Goal: Task Accomplishment & Management: Use online tool/utility

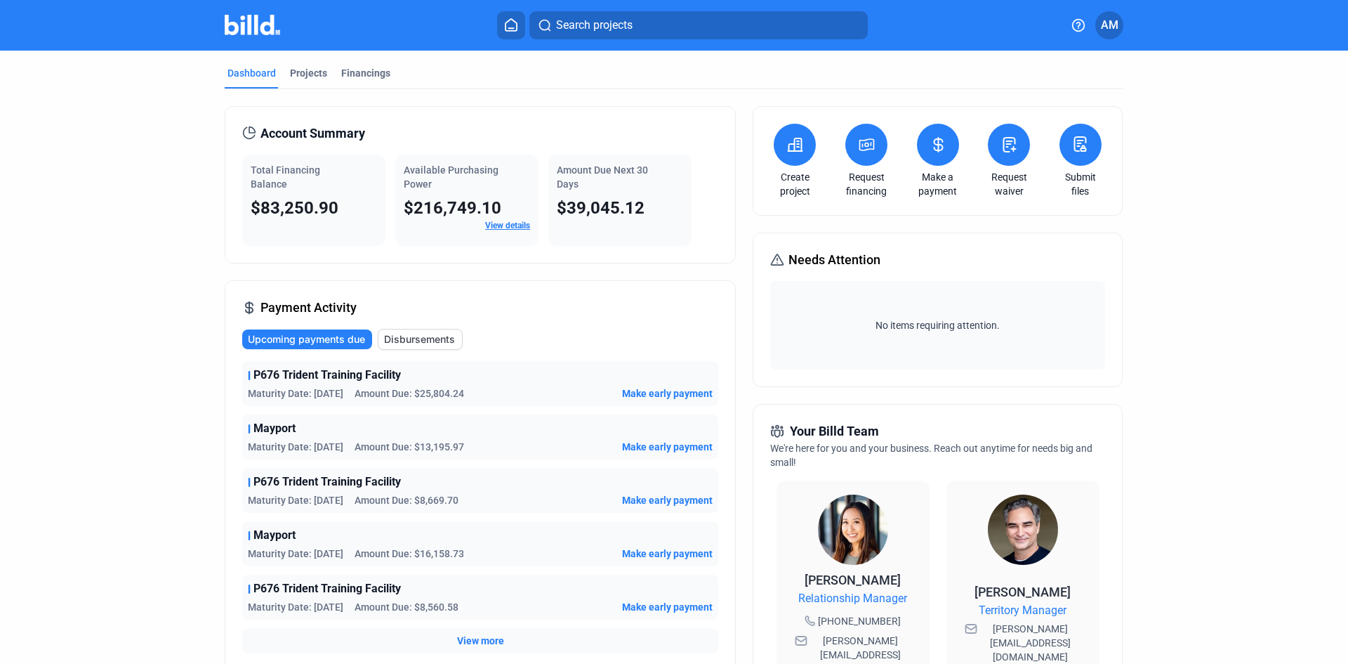
click at [943, 150] on icon at bounding box center [939, 144] width 18 height 17
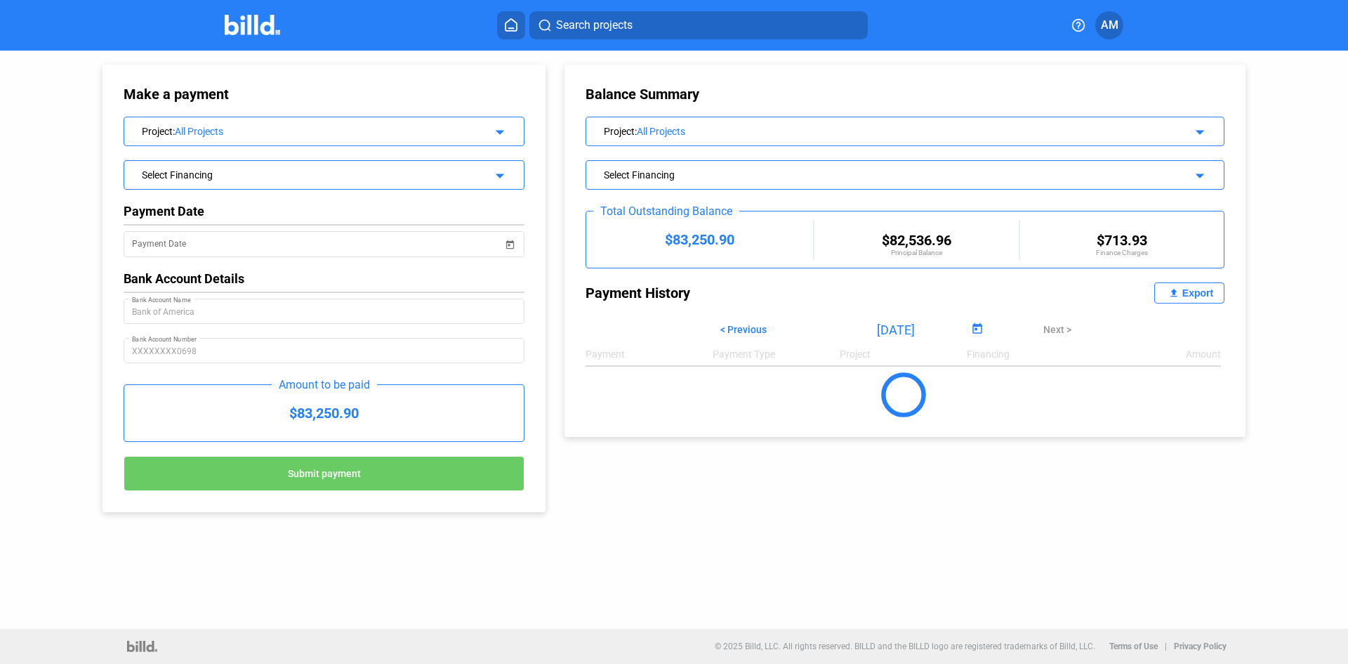
click at [752, 324] on span "< Previous" at bounding box center [744, 329] width 46 height 11
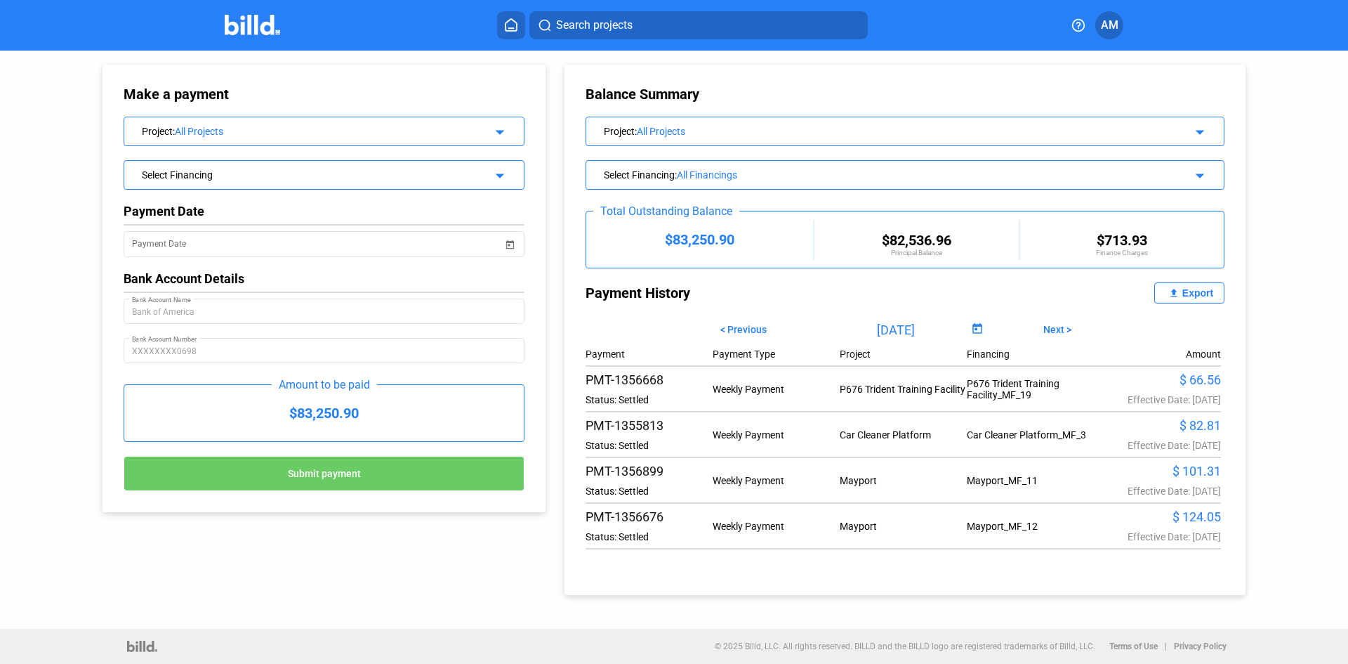
click at [971, 326] on span "Open calendar" at bounding box center [978, 330] width 34 height 34
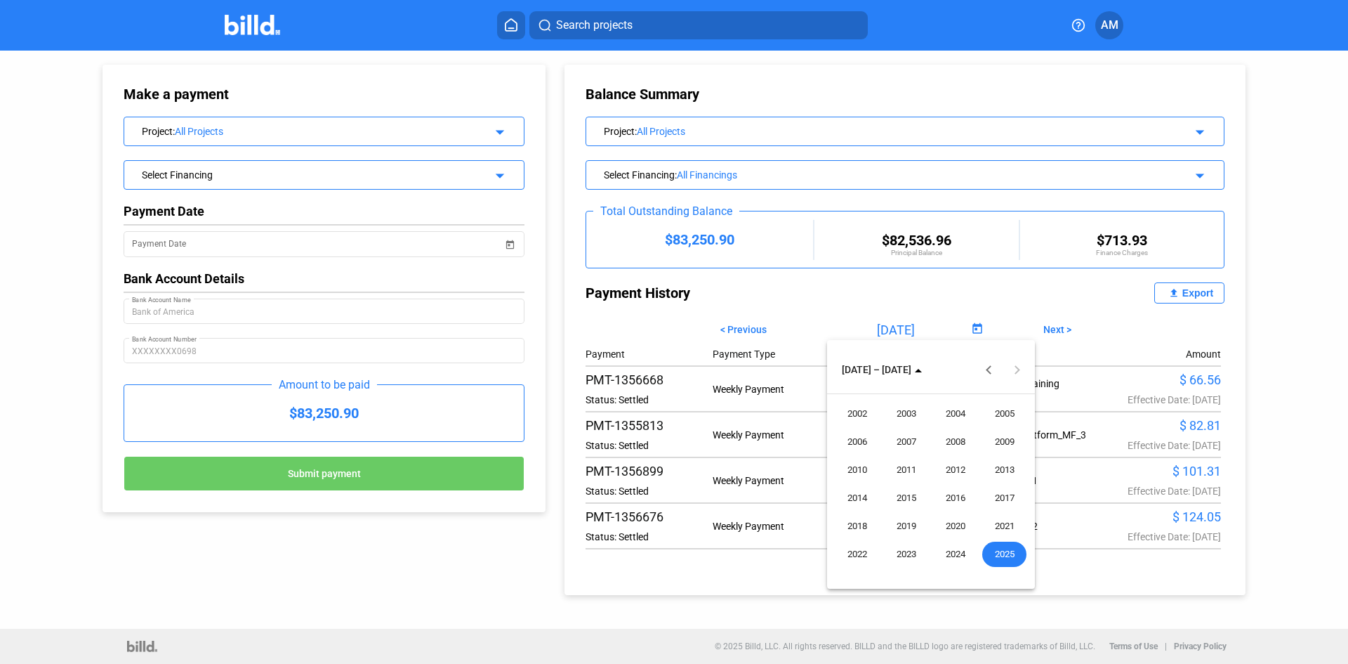
click at [1005, 551] on span "2025" at bounding box center [1004, 553] width 44 height 25
click at [1016, 484] on tbody "[DATE] FEB MAR APR MAY JUN [DATE] AUG SEP OCT NOV DEC" at bounding box center [931, 456] width 197 height 112
click at [1008, 461] on span "AUG" at bounding box center [1004, 469] width 44 height 25
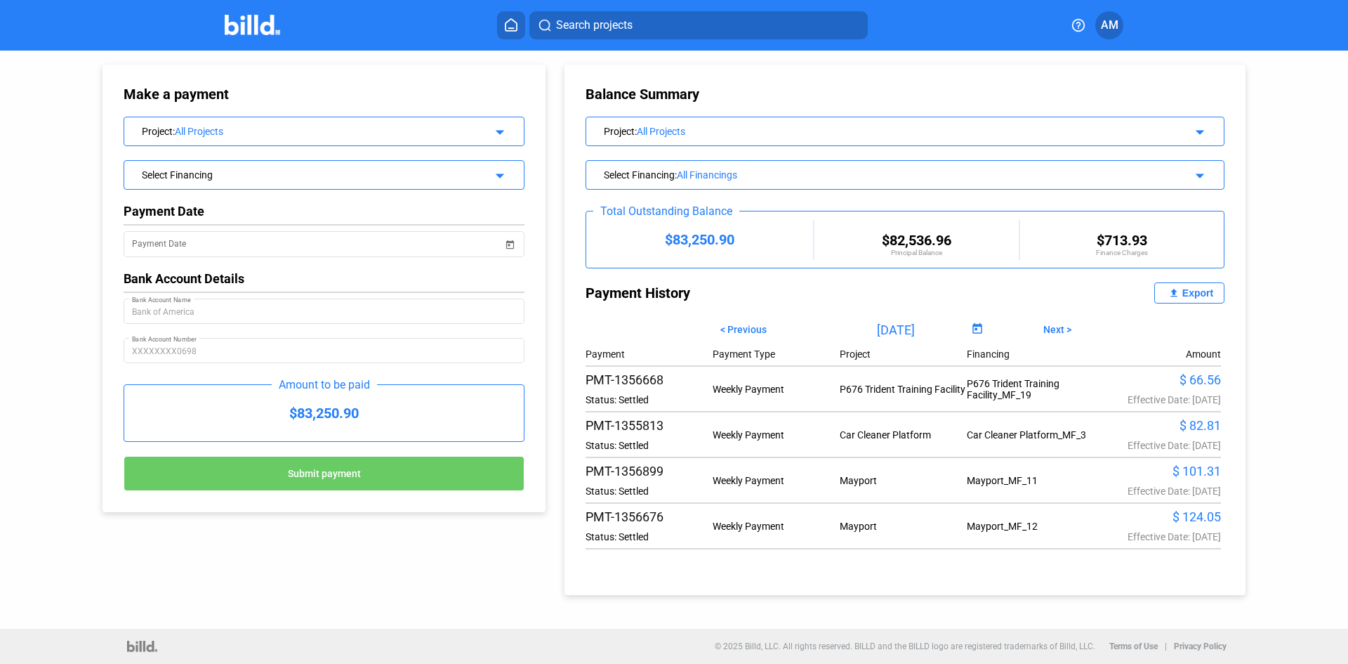
type input "[DATE]"
click at [1204, 294] on div "Export" at bounding box center [1198, 292] width 31 height 11
click at [510, 15] on button at bounding box center [511, 25] width 28 height 28
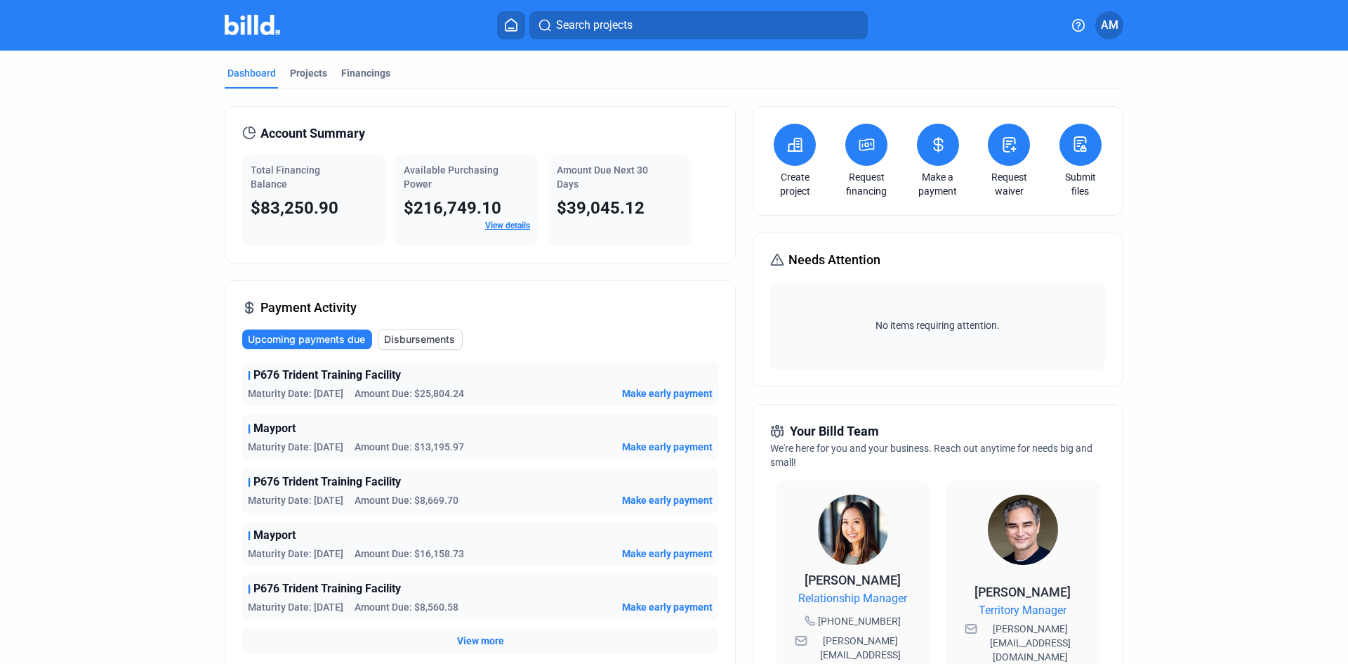
click at [934, 144] on icon at bounding box center [938, 145] width 8 height 14
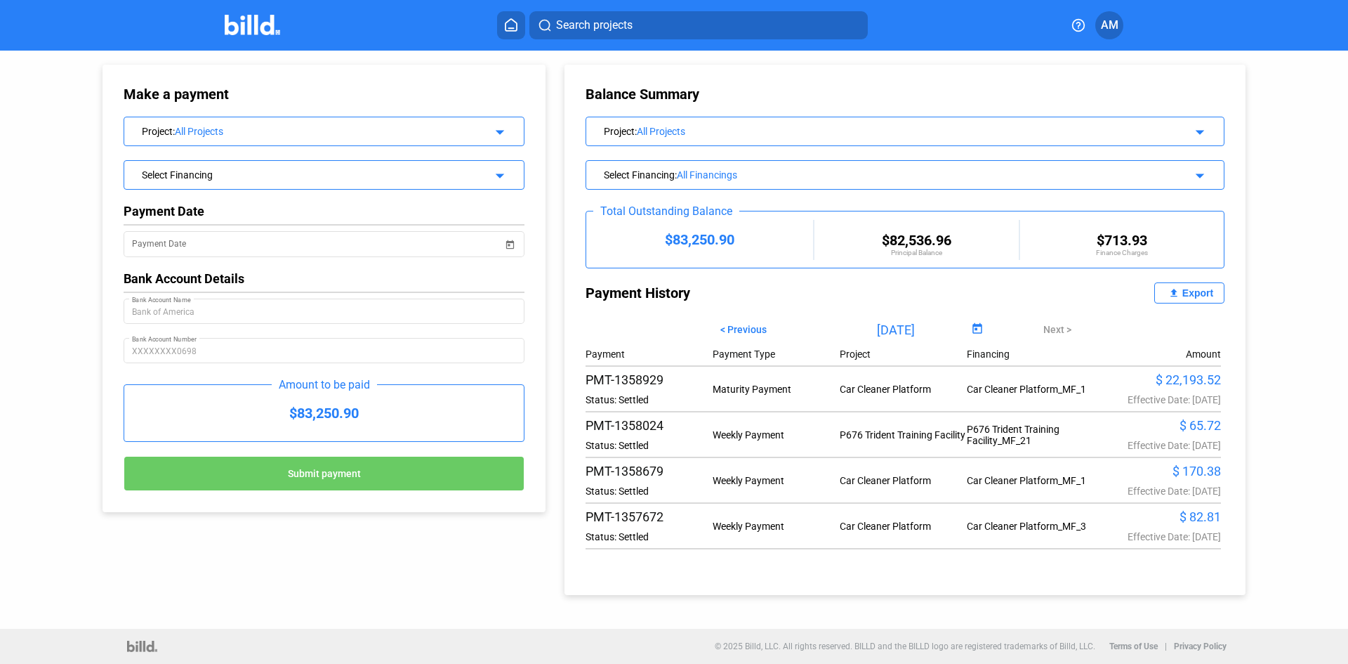
click at [751, 328] on span "< Previous" at bounding box center [744, 329] width 46 height 11
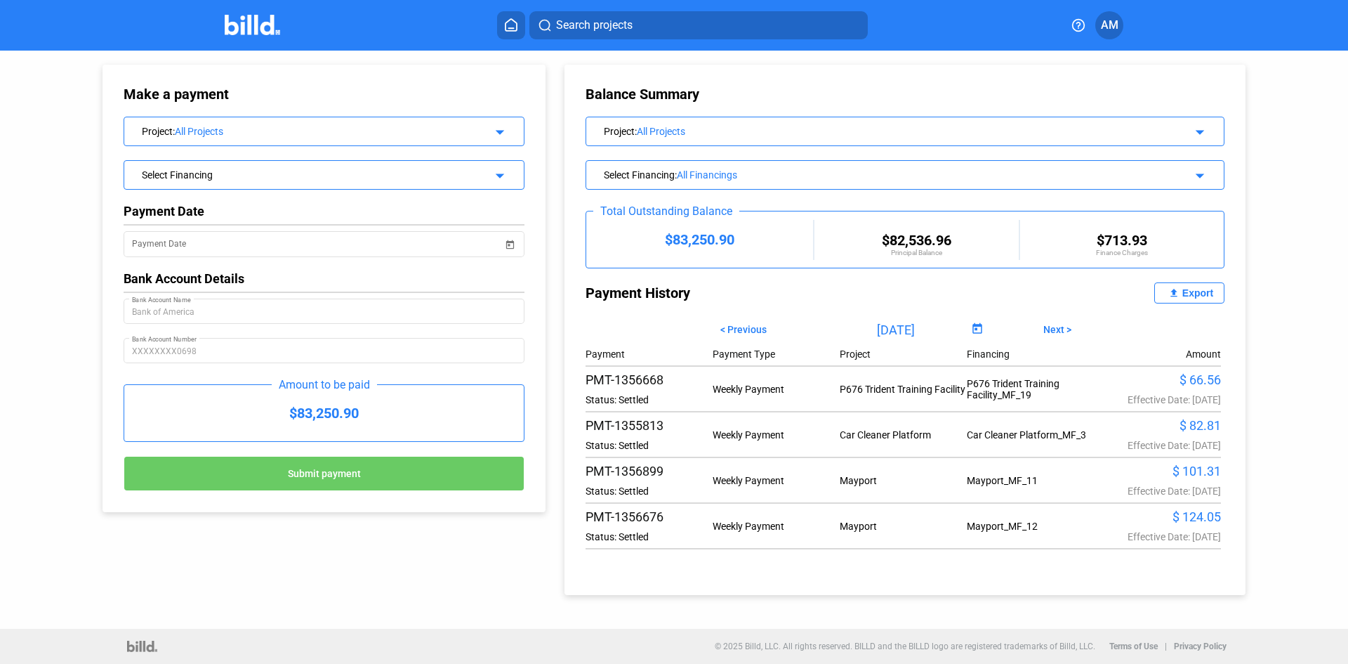
click at [1192, 291] on div "Export" at bounding box center [1198, 292] width 31 height 11
click at [1039, 327] on button "Next >" at bounding box center [1057, 329] width 49 height 24
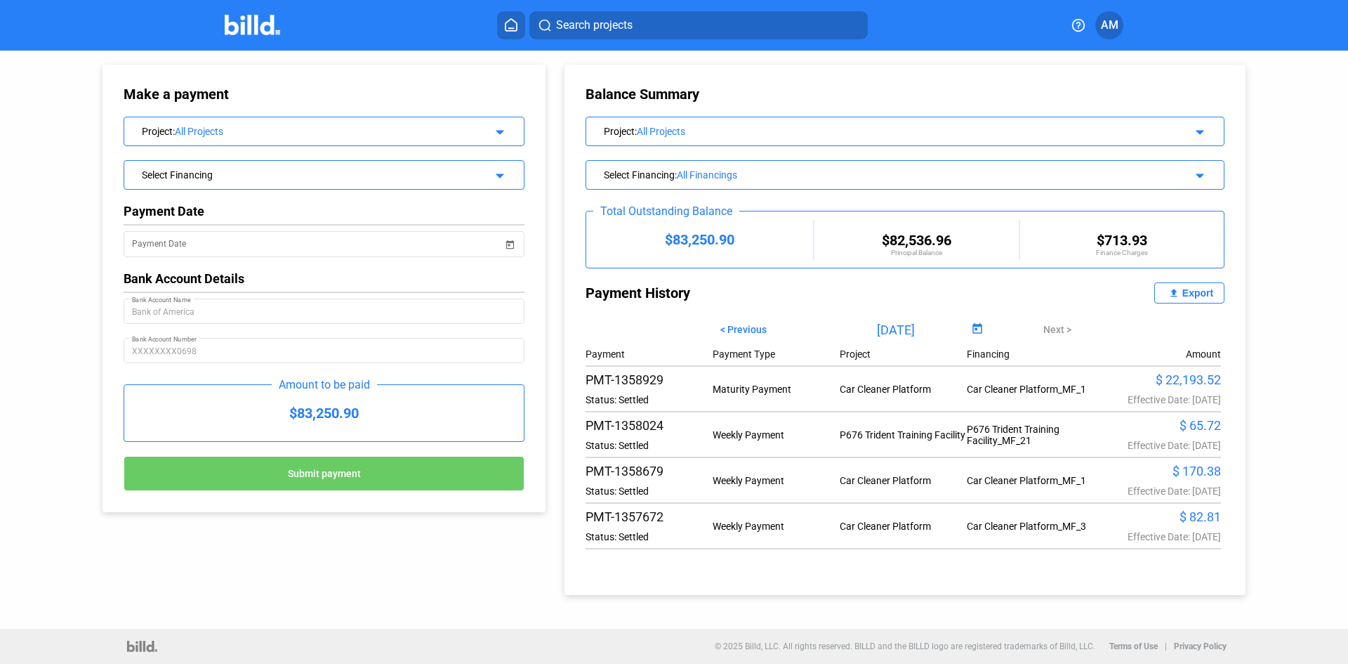
click at [1187, 284] on button "file_upload Export" at bounding box center [1190, 292] width 70 height 21
